Goal: Obtain resource: Download file/media

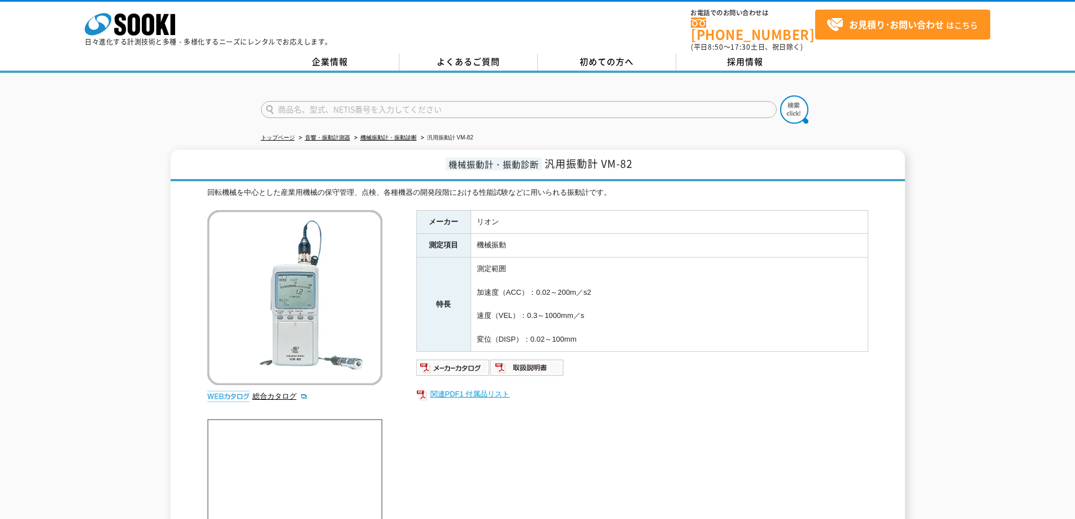
click at [472, 387] on link "関連PDF1 付属品リスト" at bounding box center [642, 394] width 452 height 15
click at [405, 134] on link "機械振動計・振動診断" at bounding box center [388, 137] width 56 height 6
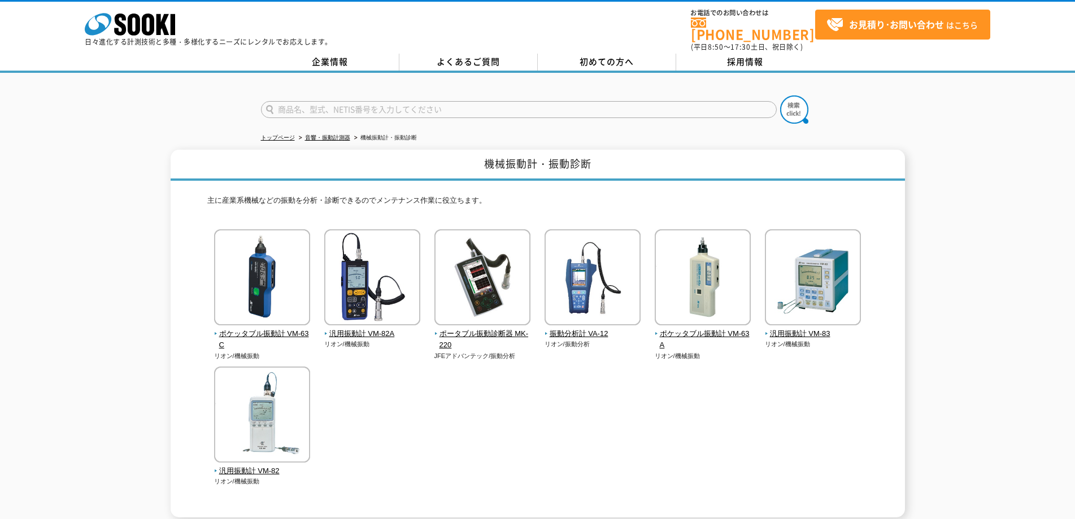
scroll to position [152, 0]
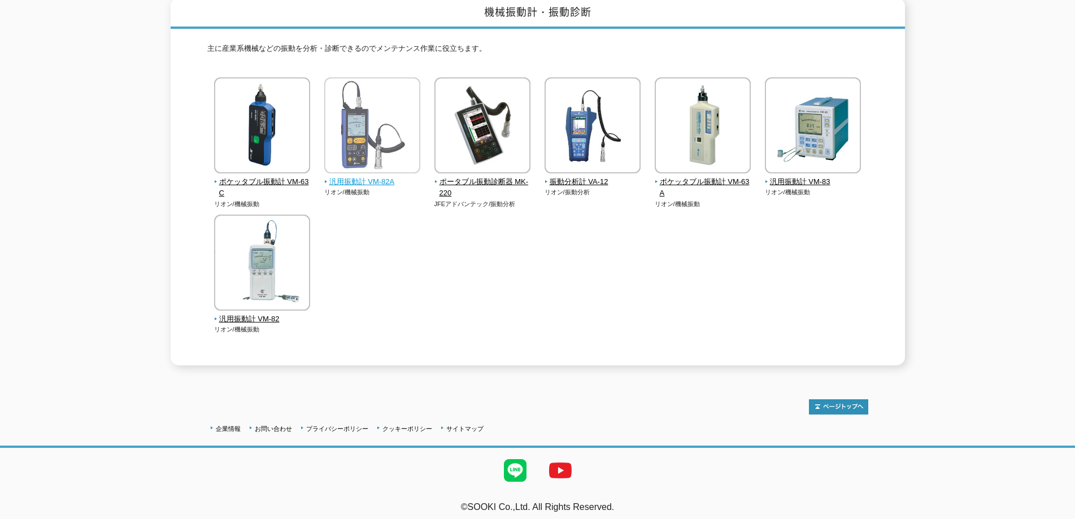
click at [365, 176] on span "汎用振動計 VM-82A" at bounding box center [372, 182] width 97 height 12
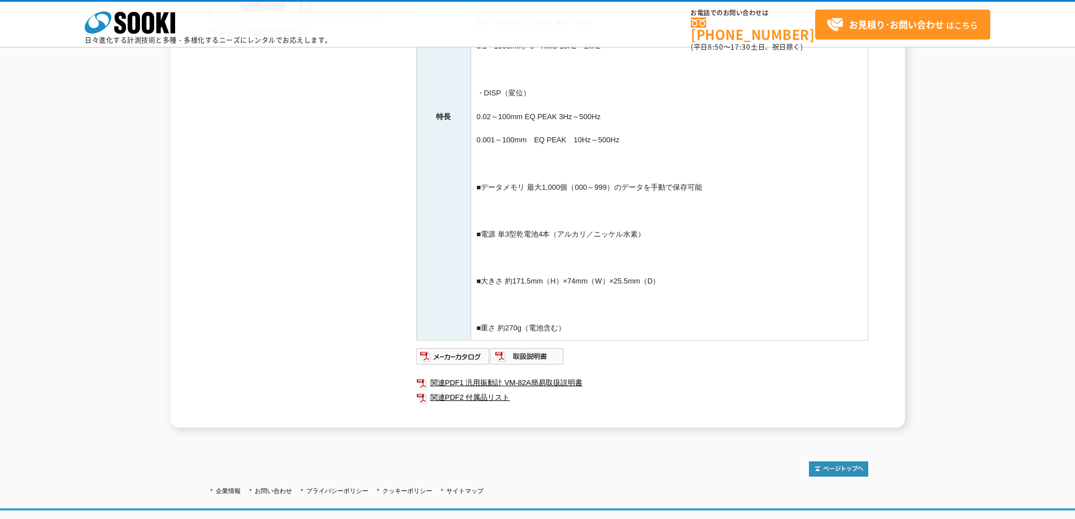
scroll to position [339, 0]
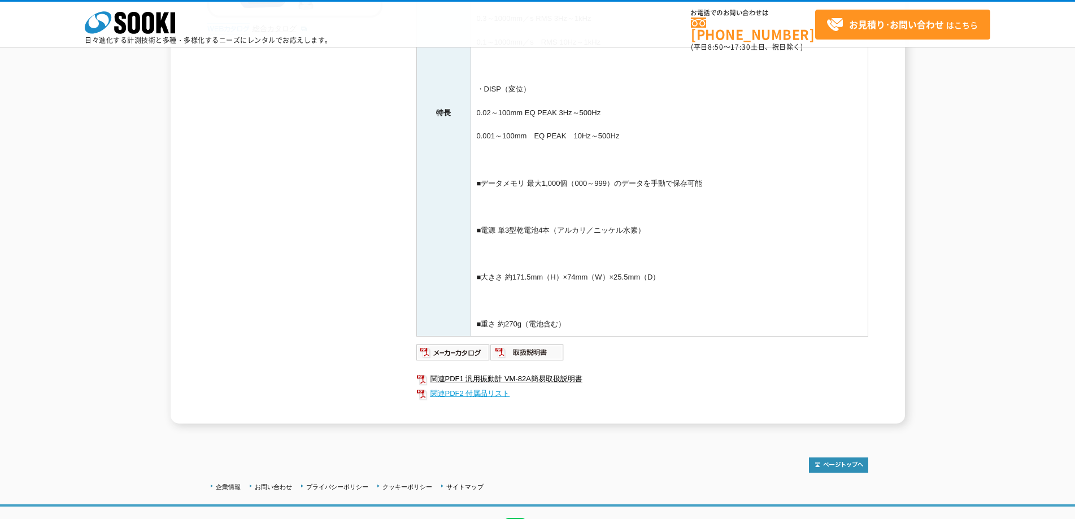
click at [462, 394] on link "関連PDF2 付属品リスト" at bounding box center [642, 393] width 452 height 15
drag, startPoint x: 489, startPoint y: 394, endPoint x: 633, endPoint y: 379, distance: 144.8
click at [633, 379] on link "関連PDF1 汎用振動計 VM-82A簡易取扱説明書" at bounding box center [642, 379] width 452 height 15
click at [473, 395] on link "関連PDF2 付属品リスト" at bounding box center [642, 393] width 452 height 15
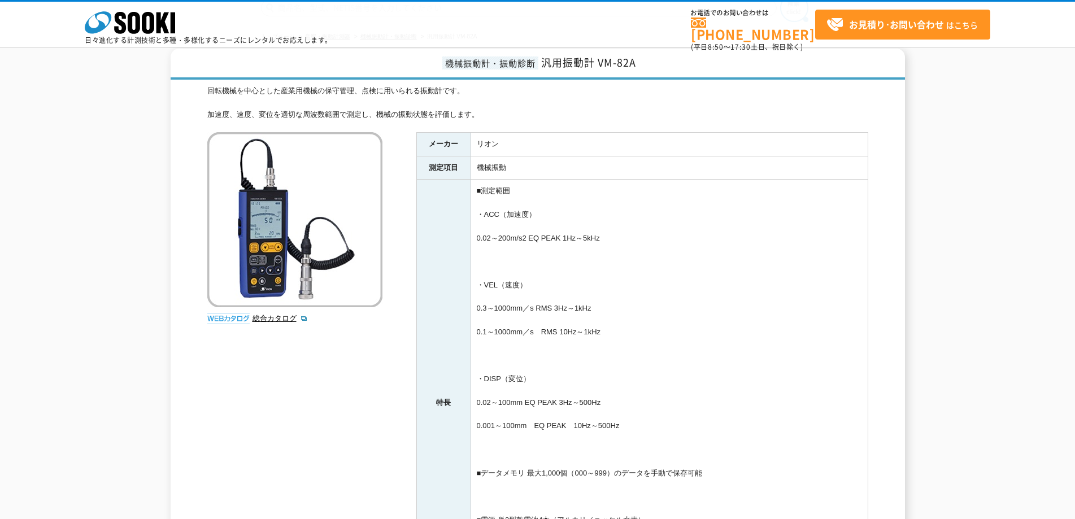
scroll to position [0, 0]
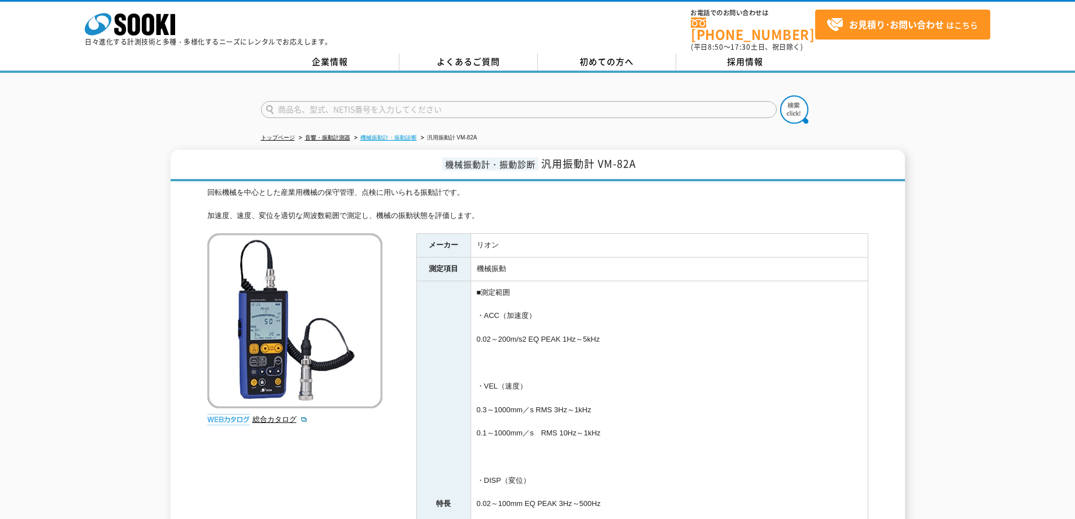
click at [393, 134] on link "機械振動計・振動診断" at bounding box center [388, 137] width 56 height 6
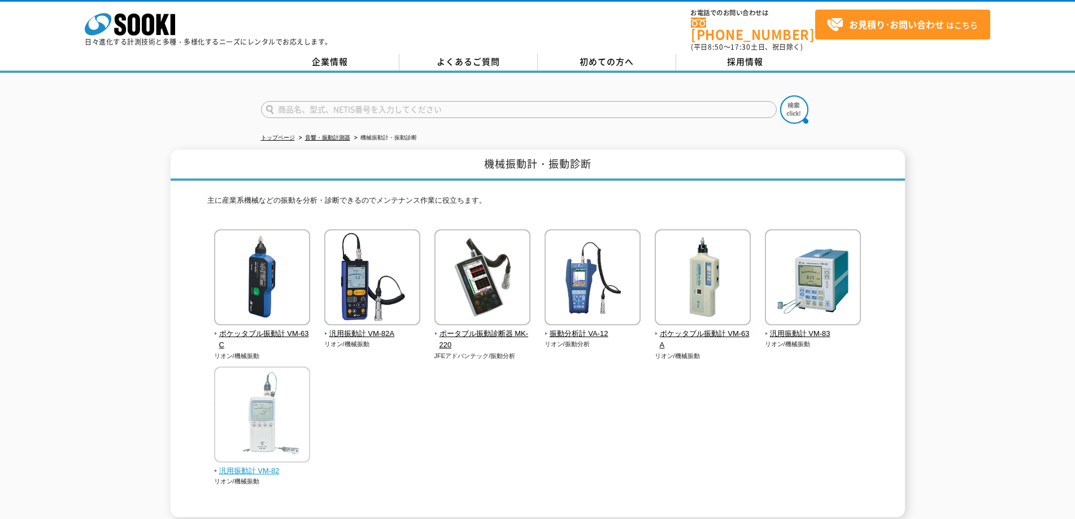
click at [277, 465] on span "汎用振動計 VM-82" at bounding box center [262, 471] width 97 height 12
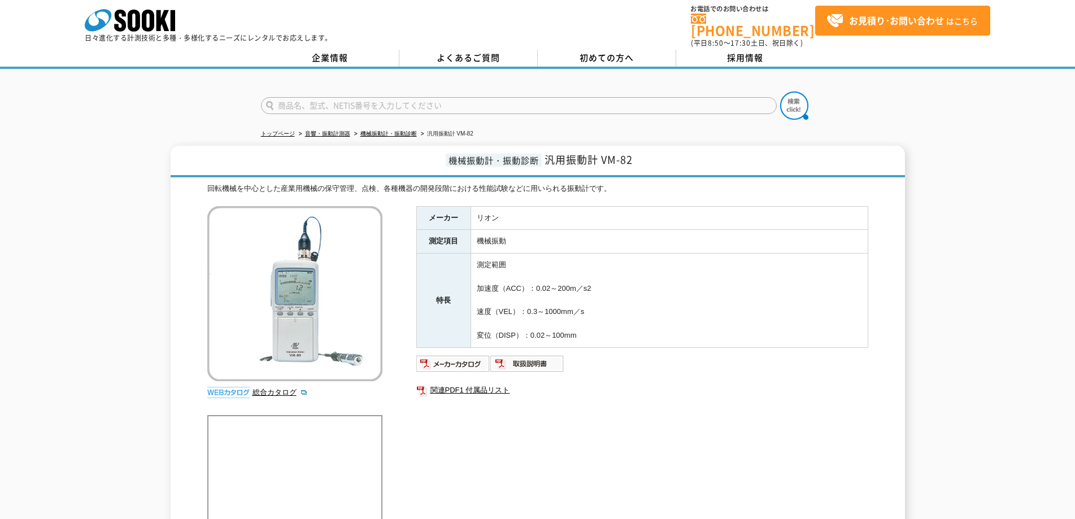
scroll to position [141, 0]
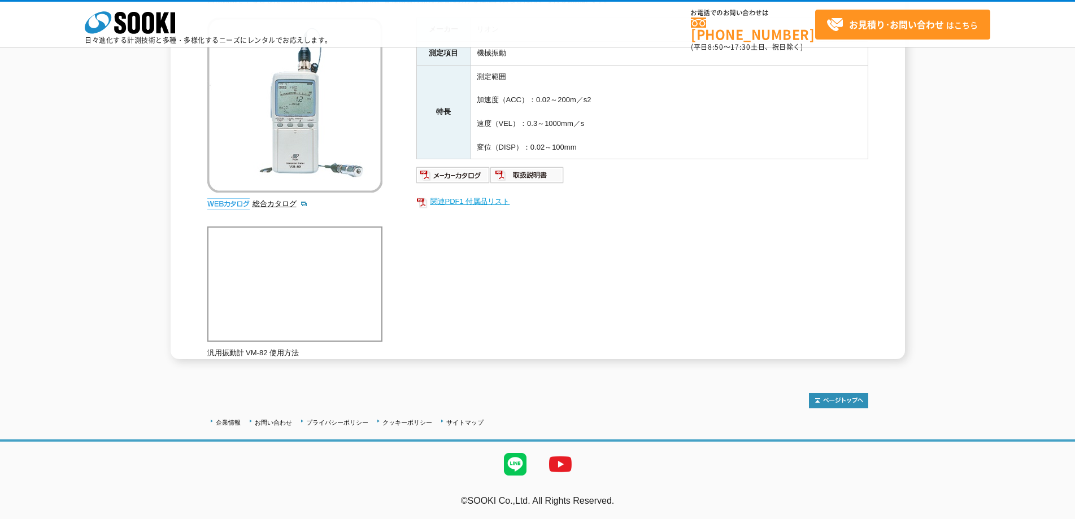
click at [477, 203] on link "関連PDF1 付属品リスト" at bounding box center [642, 201] width 452 height 15
